Goal: Transaction & Acquisition: Book appointment/travel/reservation

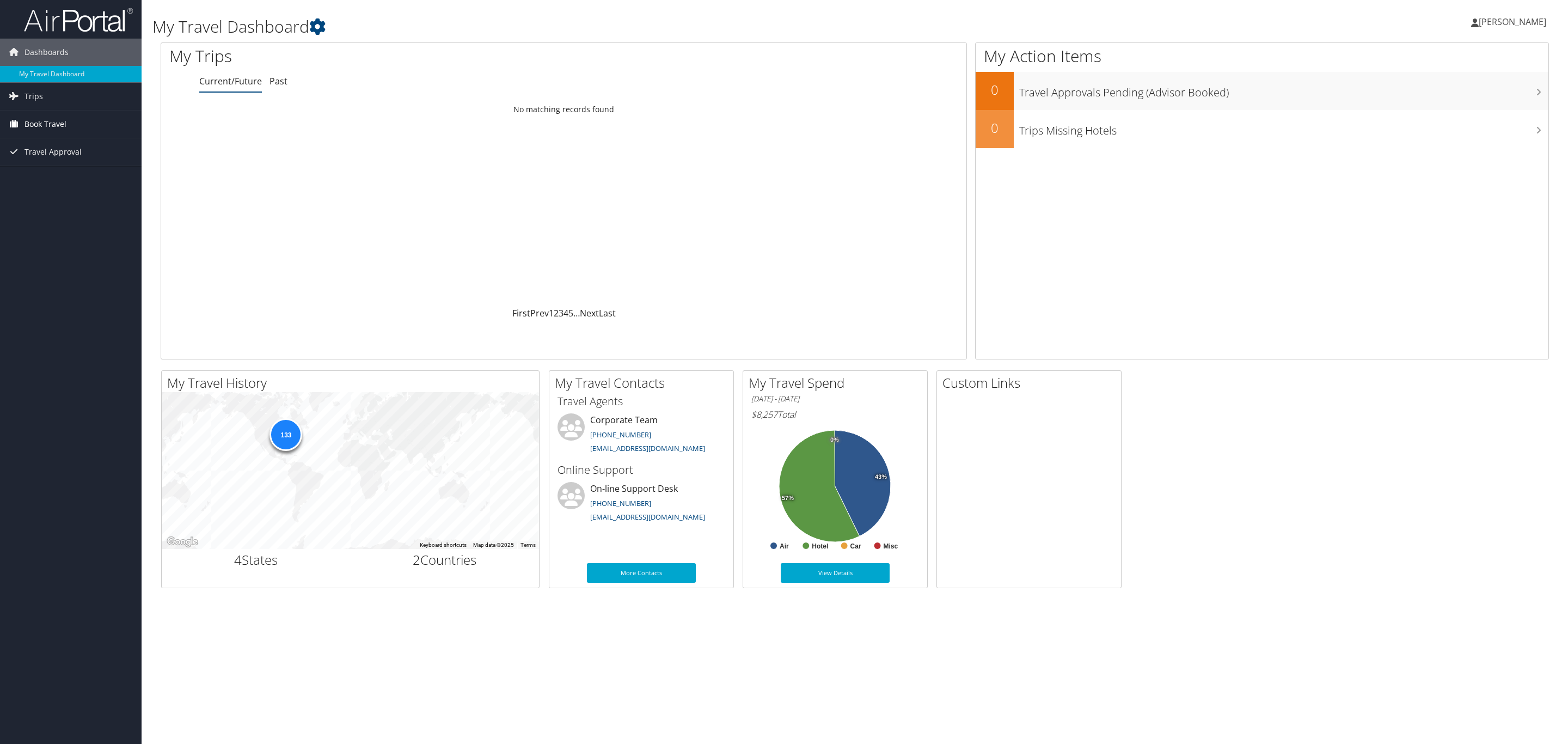
click at [48, 117] on span "Book Travel" at bounding box center [45, 124] width 42 height 27
click at [46, 177] on link "Book/Manage Online Trips" at bounding box center [70, 178] width 142 height 16
